Goal: Check status: Check status

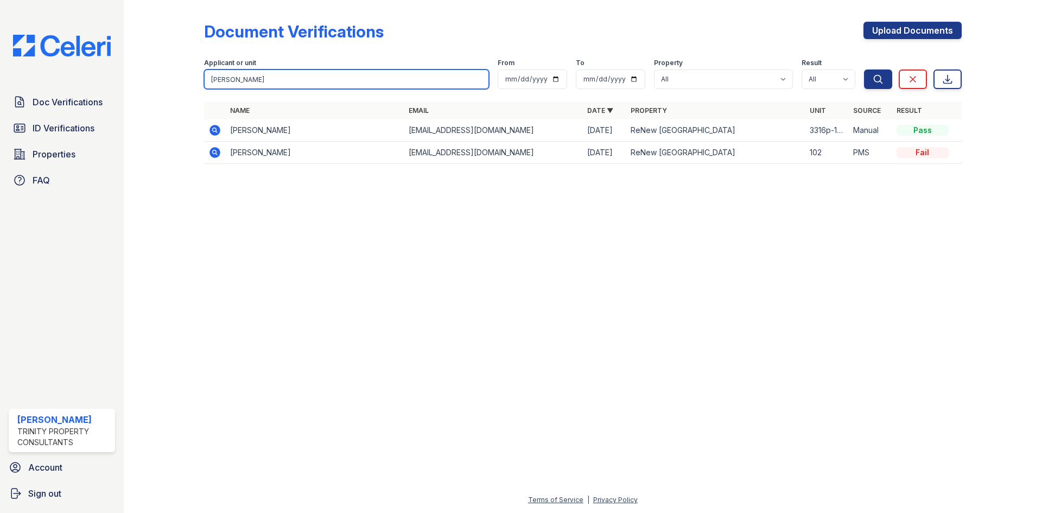
click at [439, 86] on input "yessica" at bounding box center [346, 79] width 285 height 20
click at [481, 79] on input "yessica" at bounding box center [346, 79] width 285 height 20
click at [445, 76] on input "yessica" at bounding box center [346, 79] width 285 height 20
click at [476, 85] on input "yessica" at bounding box center [346, 79] width 285 height 20
click at [478, 81] on input "yessica" at bounding box center [346, 79] width 285 height 20
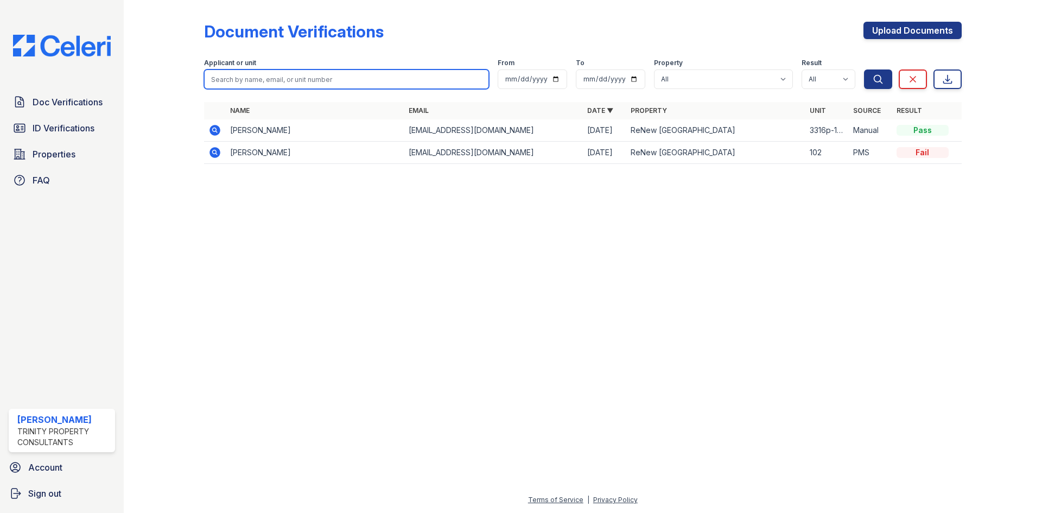
click at [480, 80] on input "search" at bounding box center [346, 79] width 285 height 20
click at [444, 80] on input "search" at bounding box center [346, 79] width 285 height 20
type input "[PERSON_NAME]"
click at [864, 69] on button "Search" at bounding box center [878, 79] width 28 height 20
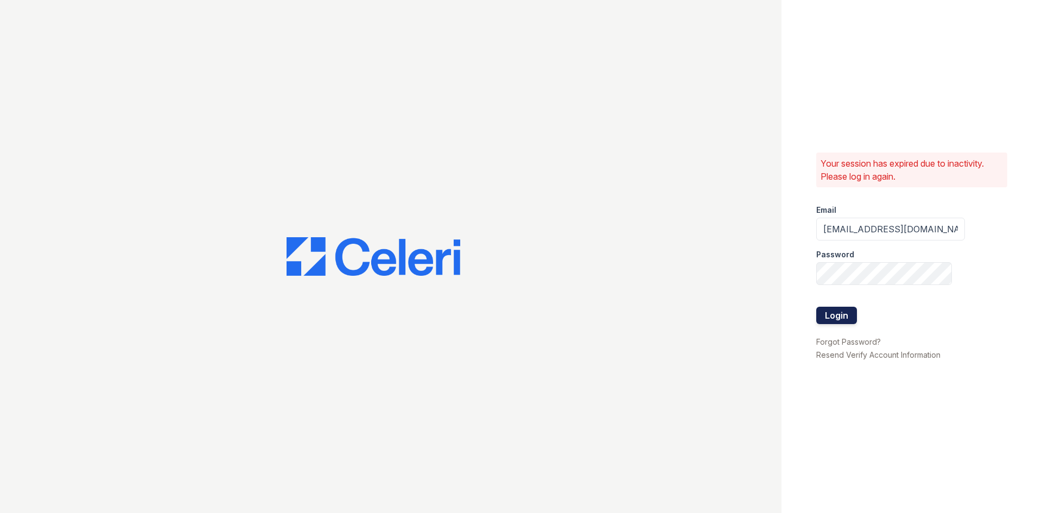
click at [837, 319] on button "Login" at bounding box center [836, 315] width 41 height 17
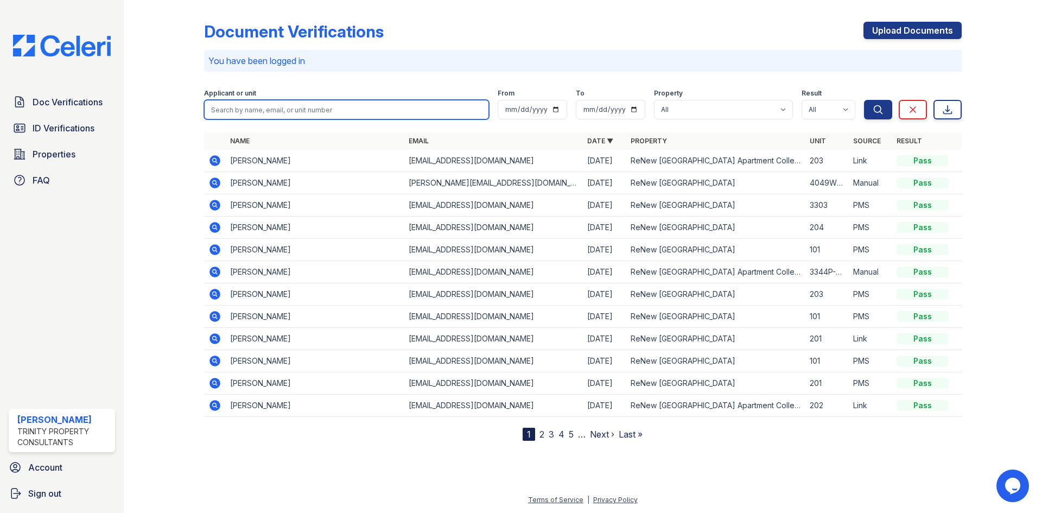
click at [263, 112] on input "search" at bounding box center [346, 110] width 285 height 20
type input "[PERSON_NAME]"
click at [864, 100] on button "Search" at bounding box center [878, 110] width 28 height 20
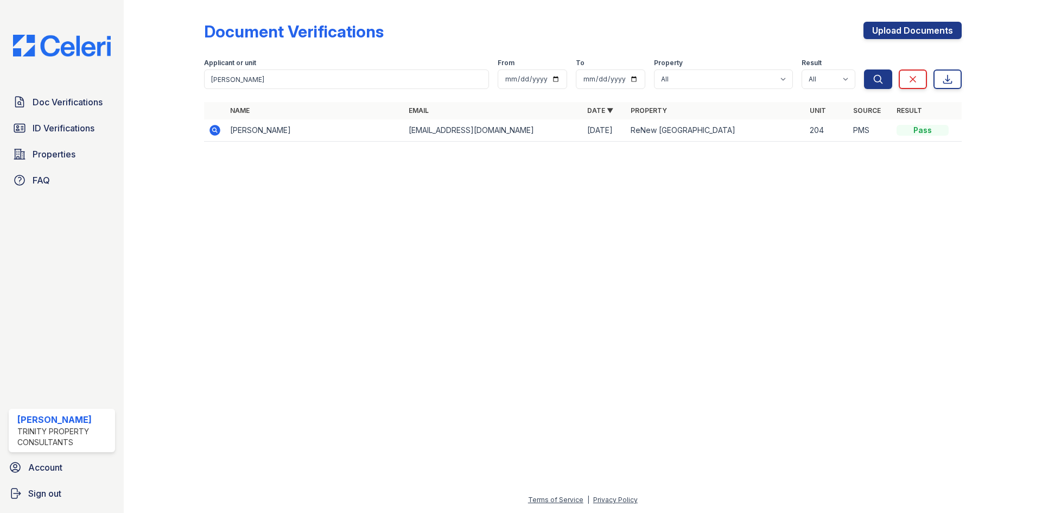
click at [210, 130] on icon at bounding box center [215, 130] width 11 height 11
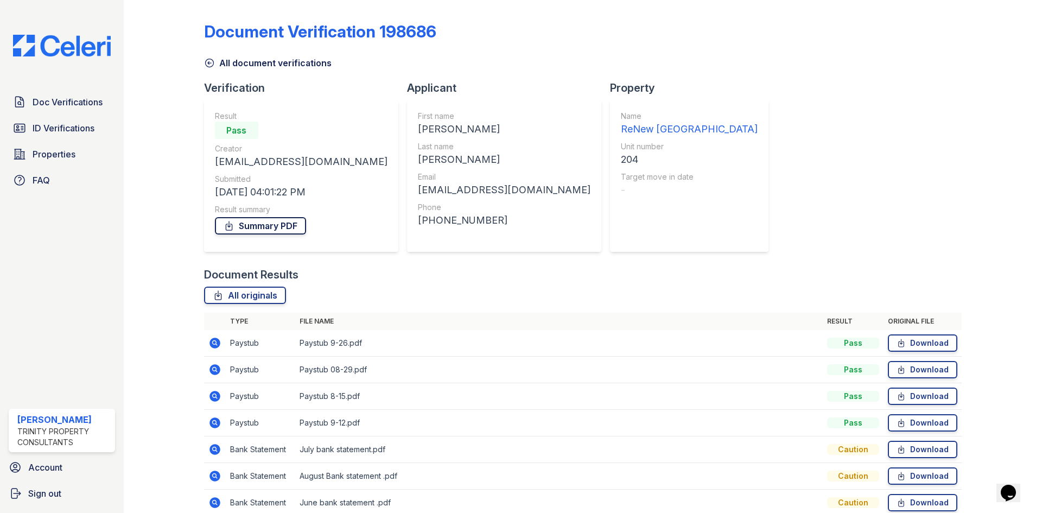
click at [252, 223] on link "Summary PDF" at bounding box center [260, 225] width 91 height 17
click at [36, 127] on span "ID Verifications" at bounding box center [64, 128] width 62 height 13
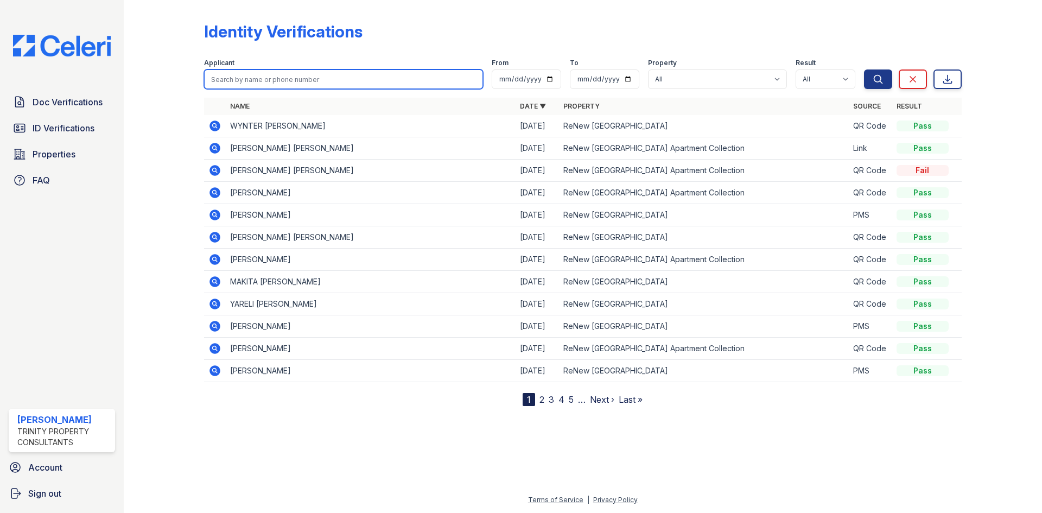
click at [257, 87] on input "search" at bounding box center [343, 79] width 279 height 20
type input "[PERSON_NAME]"
click at [864, 69] on button "Search" at bounding box center [878, 79] width 28 height 20
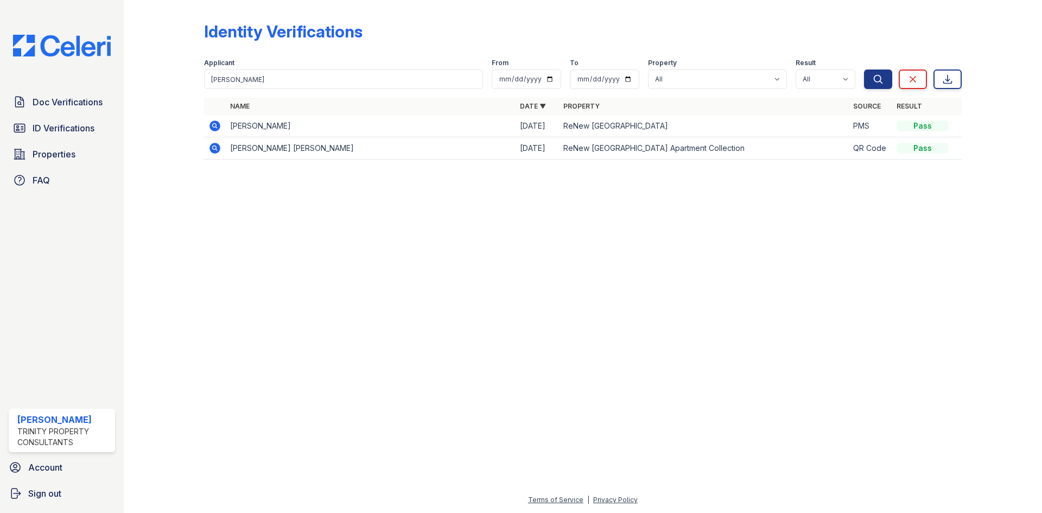
click at [211, 128] on icon at bounding box center [215, 126] width 11 height 11
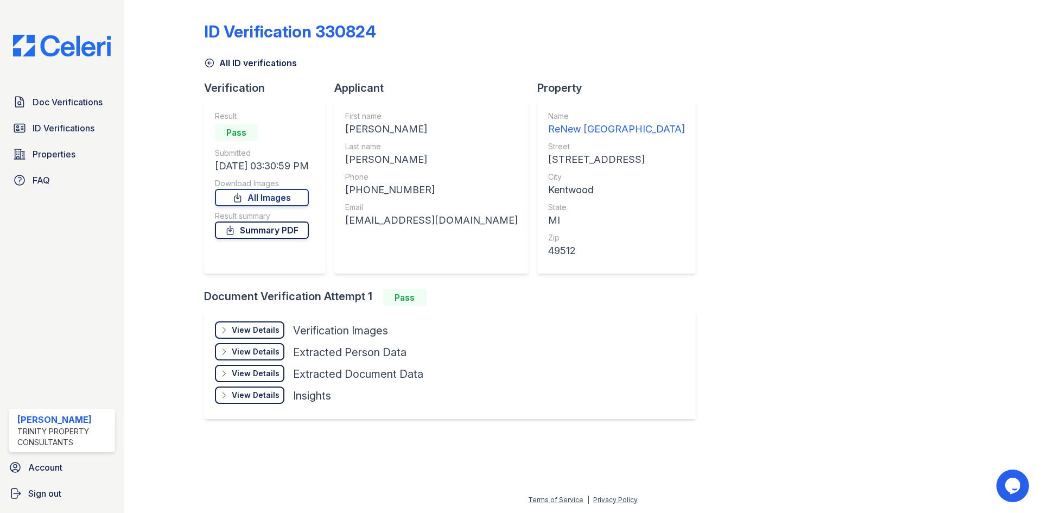
click at [236, 232] on icon at bounding box center [230, 230] width 11 height 11
click at [251, 202] on link "All Images" at bounding box center [262, 197] width 94 height 17
click at [297, 199] on link "All Images" at bounding box center [262, 197] width 94 height 17
